Goal: Task Accomplishment & Management: Manage account settings

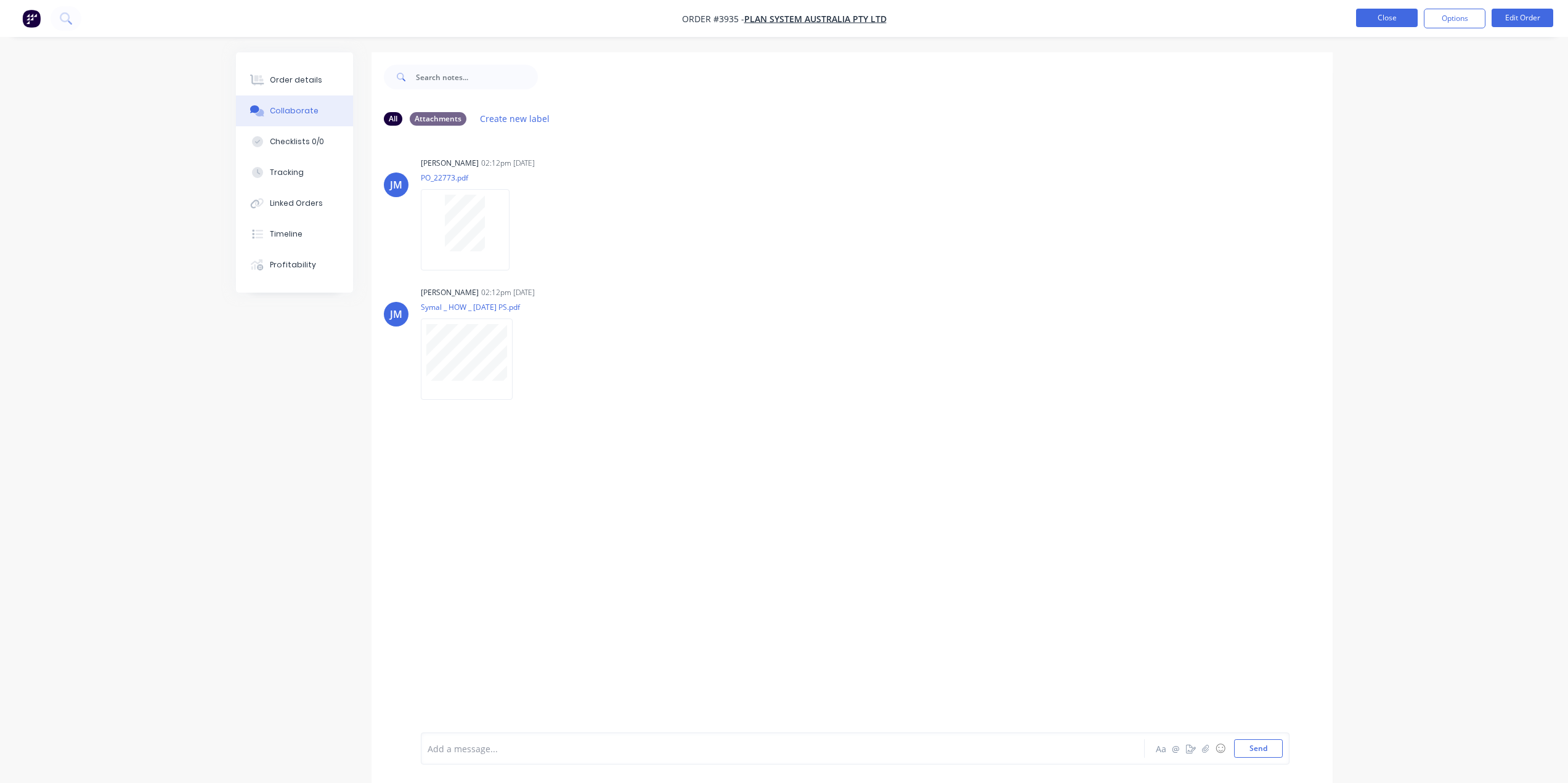
click at [1364, 15] on button "Close" at bounding box center [1387, 18] width 61 height 19
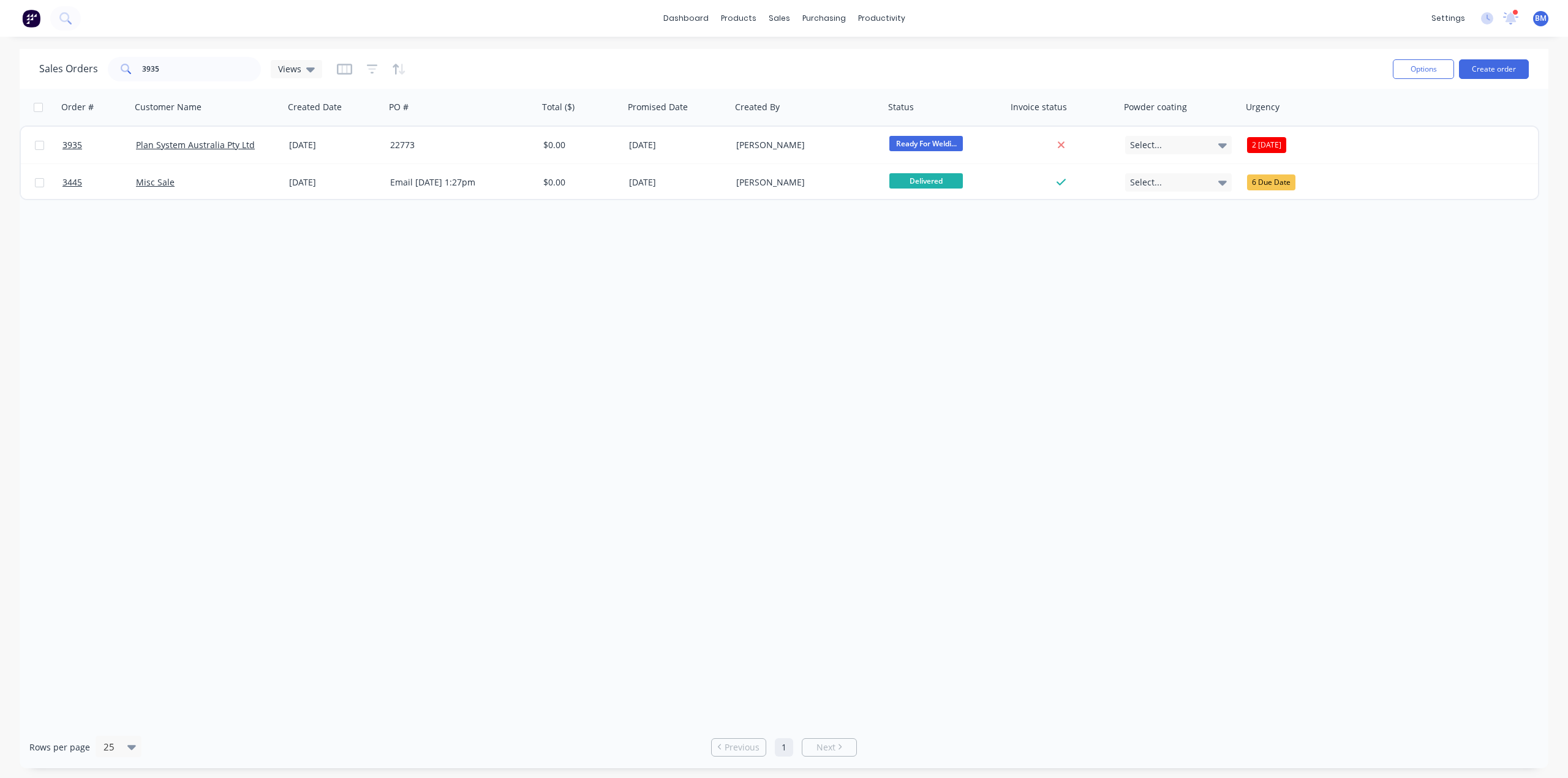
click at [43, 17] on button at bounding box center [31, 18] width 26 height 24
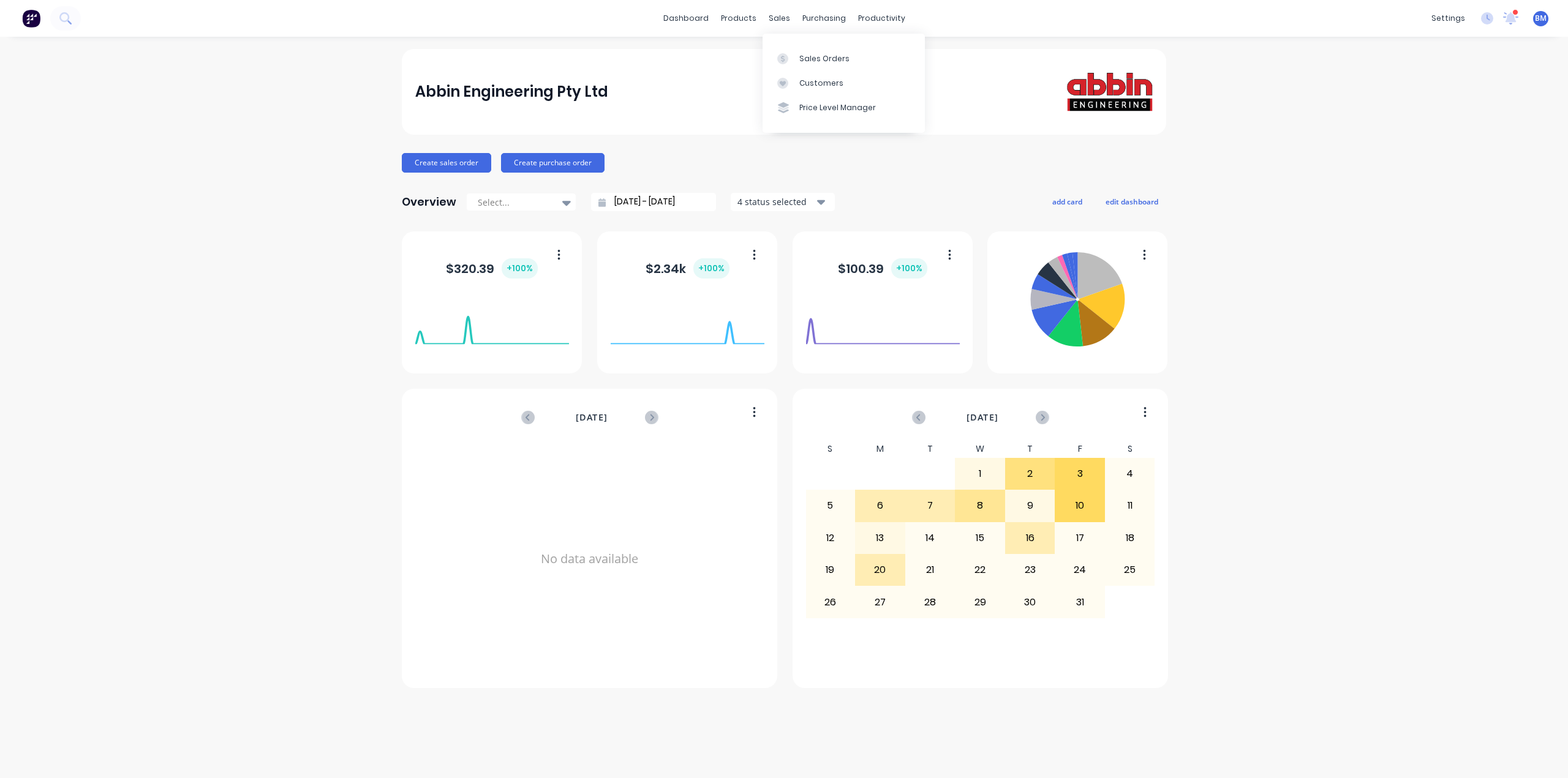
click at [778, 6] on div "dashboard products sales purchasing productivity dashboard products Product Cat…" at bounding box center [784, 18] width 1568 height 37
click at [779, 54] on icon at bounding box center [783, 59] width 11 height 11
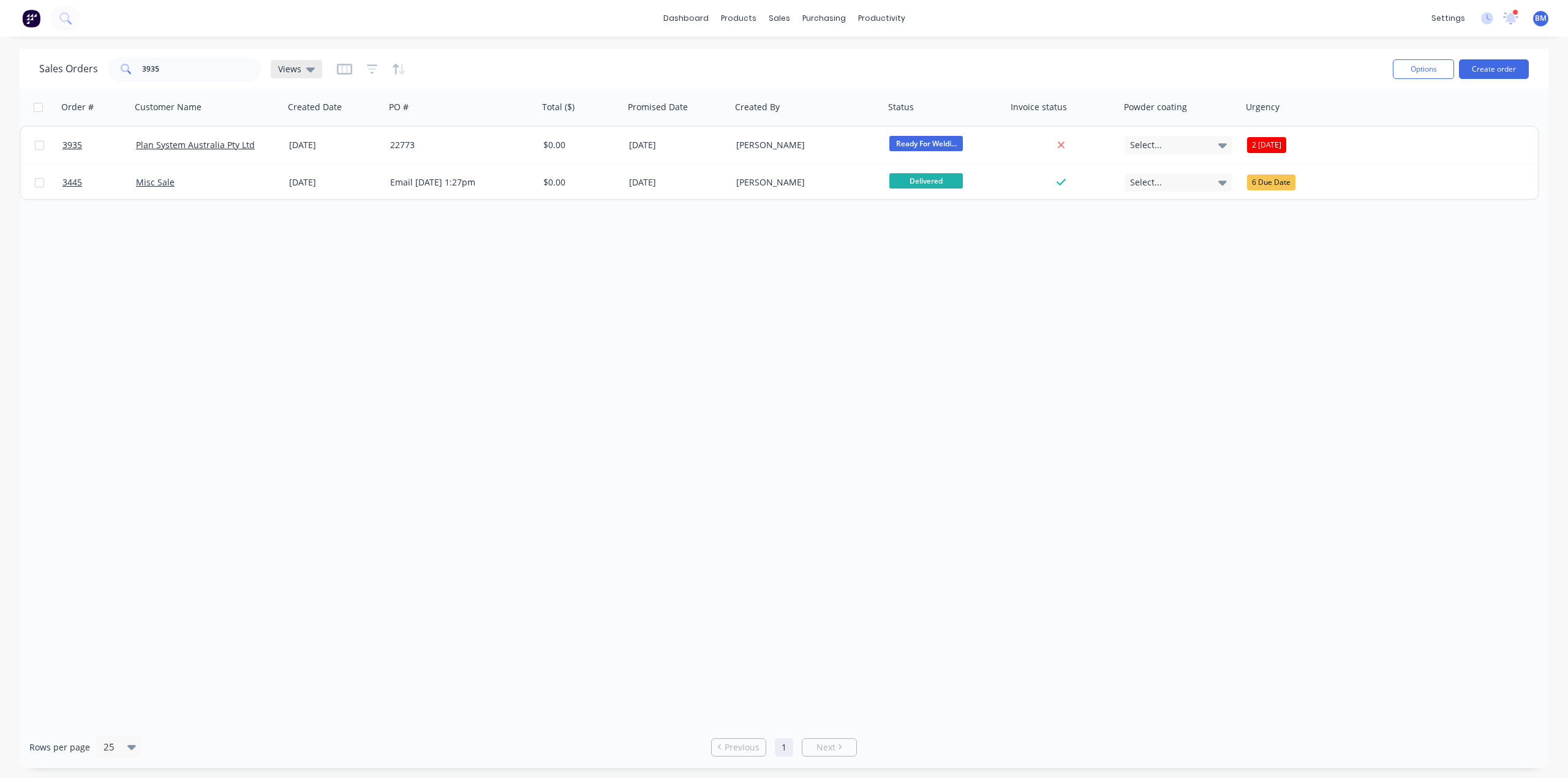
click at [304, 68] on div "Views" at bounding box center [297, 69] width 37 height 11
click at [310, 199] on button "drafts" at bounding box center [344, 199] width 140 height 14
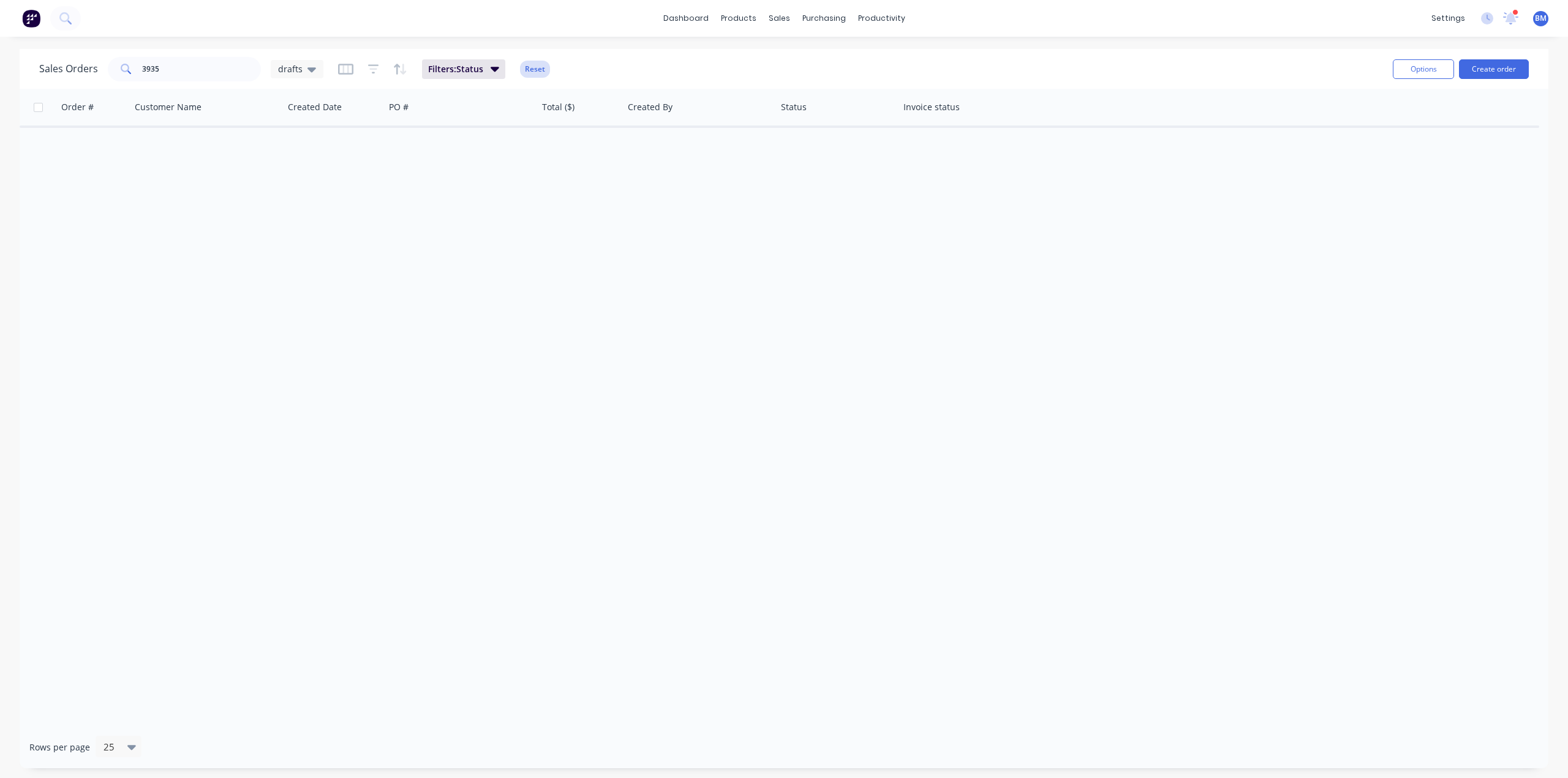
click at [531, 68] on button "Reset" at bounding box center [535, 68] width 30 height 17
drag, startPoint x: 179, startPoint y: 66, endPoint x: 14, endPoint y: 54, distance: 165.4
click at [0, 63] on div "Sales Orders 3935 drafts Options Create order Order # Customer Name Created Dat…" at bounding box center [784, 408] width 1568 height 719
click at [383, 556] on div "Order # Customer Name Created Date PO # Total ($) Created By Status Invoice sta…" at bounding box center [783, 407] width 1529 height 637
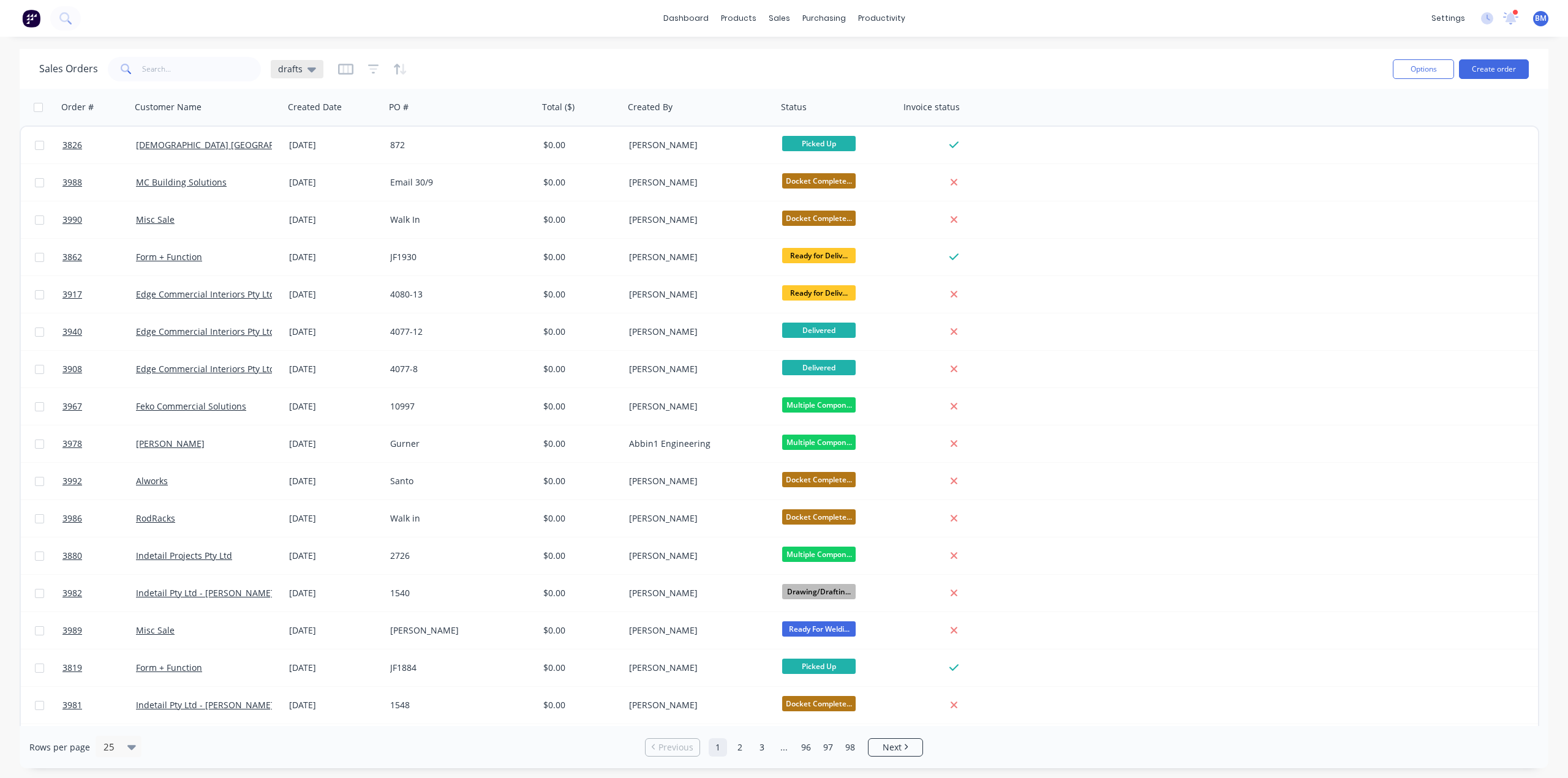
click at [298, 70] on span "drafts" at bounding box center [290, 69] width 24 height 13
click at [339, 197] on button "drafts" at bounding box center [344, 199] width 140 height 14
